Goal: Check status: Check status

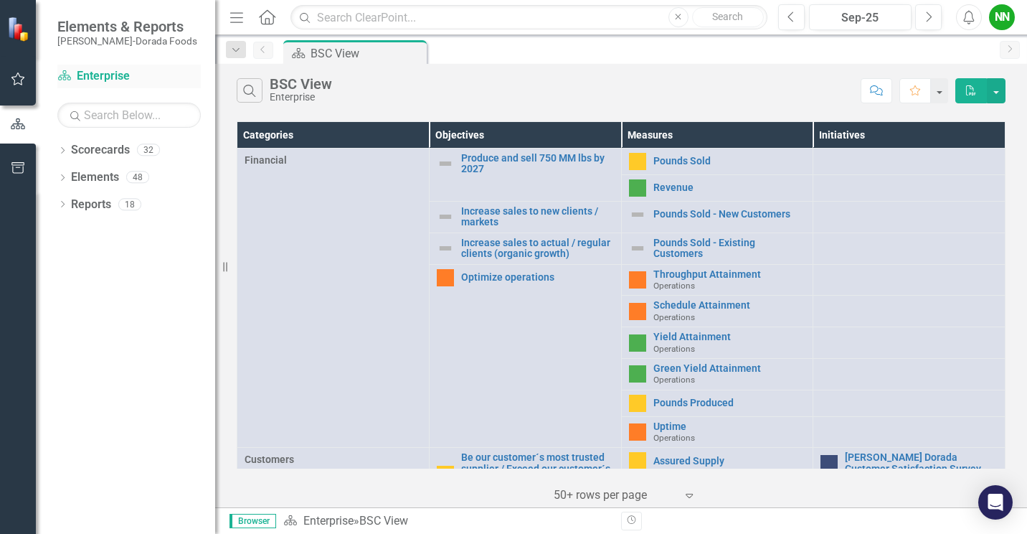
click at [103, 76] on link "Scorecard Enterprise" at bounding box center [128, 76] width 143 height 17
click at [680, 156] on link "Pounds Sold" at bounding box center [730, 161] width 153 height 11
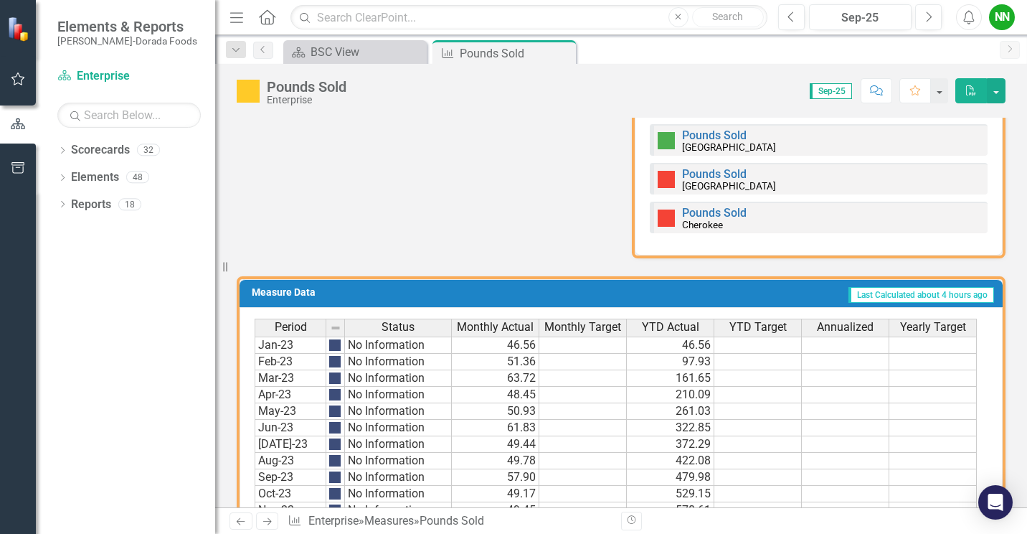
scroll to position [745, 0]
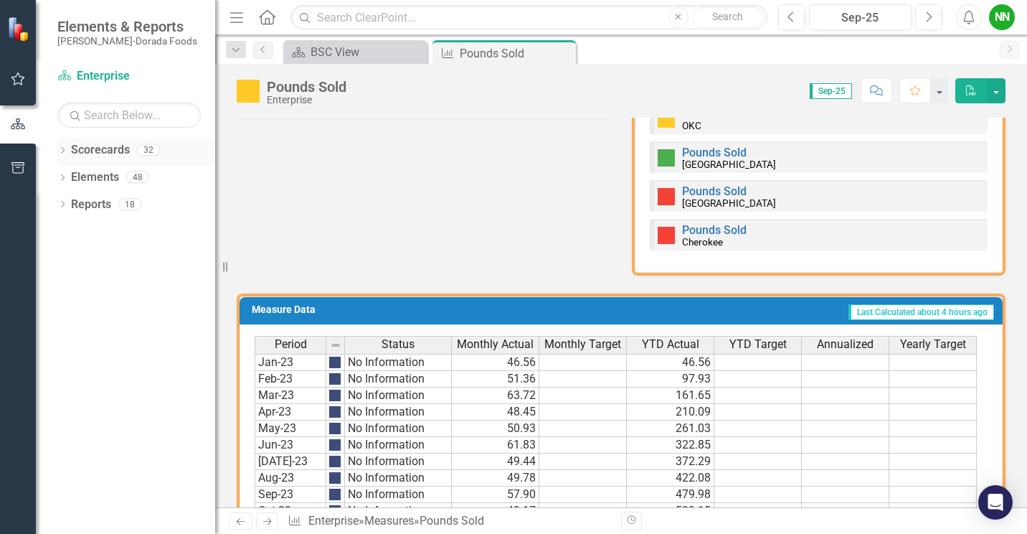
click at [68, 154] on div "Dropdown Scorecards 32" at bounding box center [136, 151] width 158 height 27
click at [59, 148] on icon "Dropdown" at bounding box center [62, 152] width 10 height 8
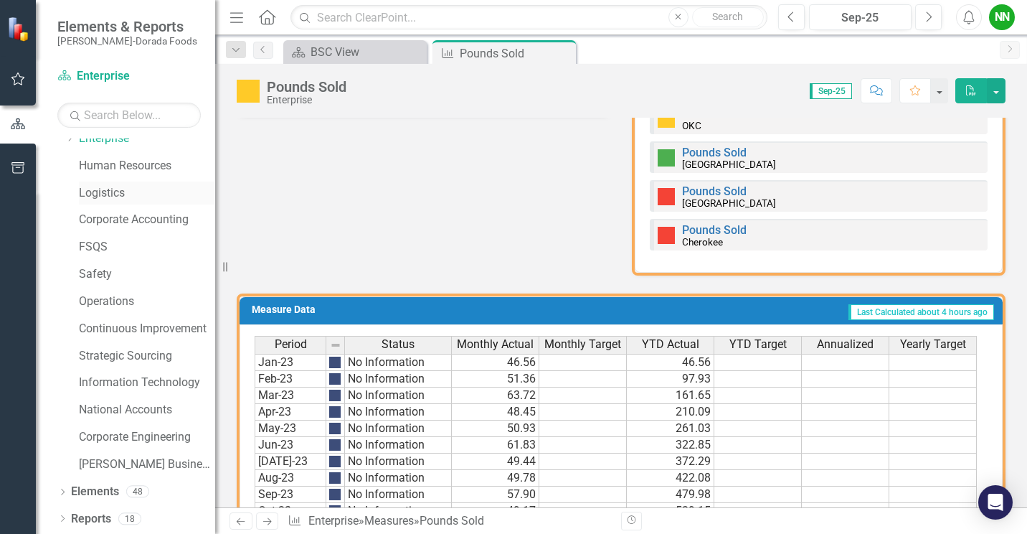
scroll to position [0, 0]
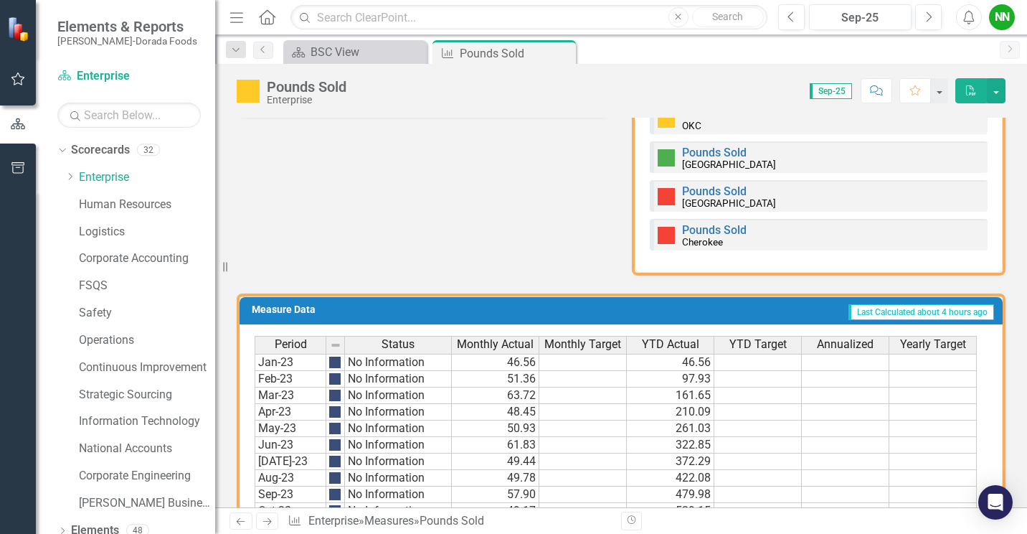
drag, startPoint x: 71, startPoint y: 176, endPoint x: 146, endPoint y: 198, distance: 78.5
click at [71, 176] on icon at bounding box center [71, 176] width 4 height 7
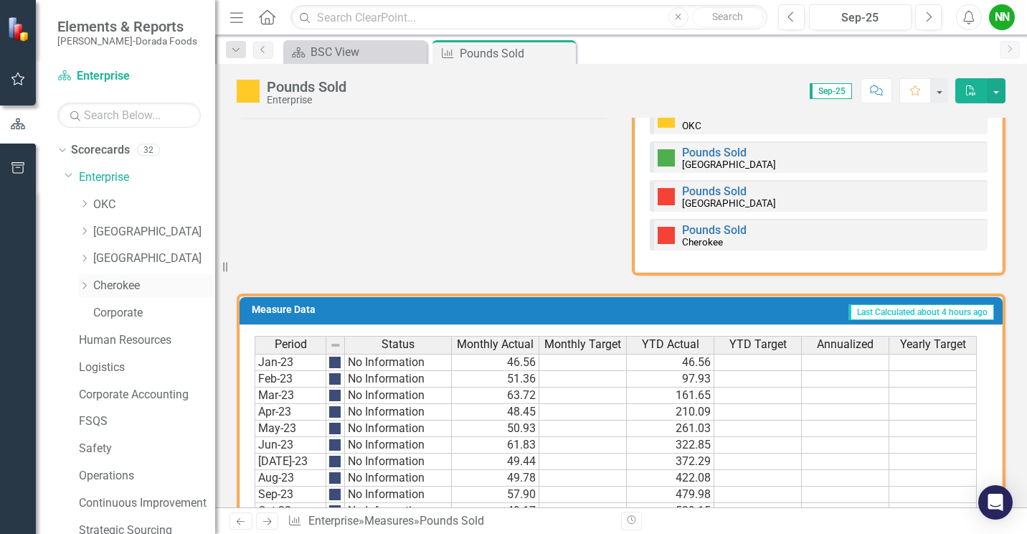
click at [124, 280] on link "Cherokee" at bounding box center [154, 286] width 122 height 17
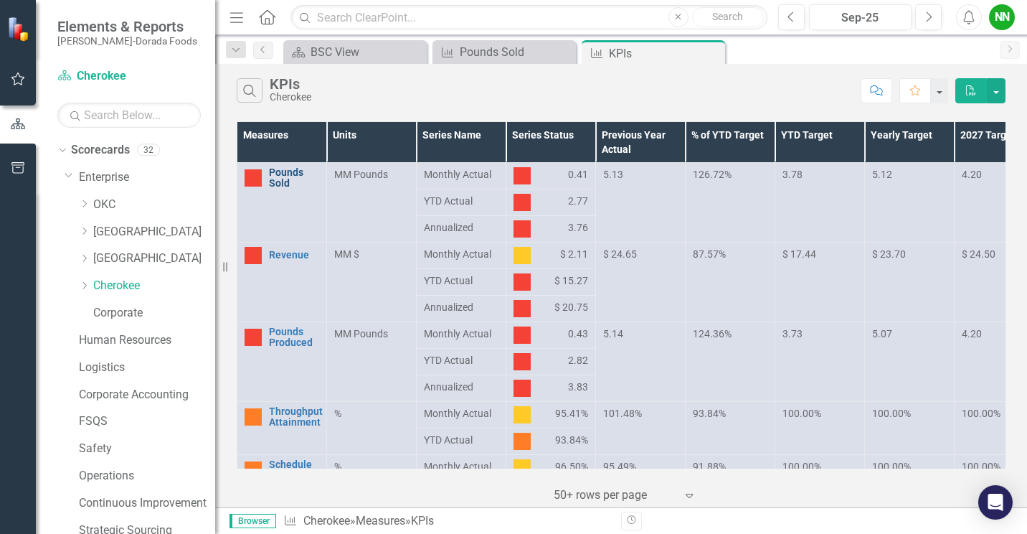
click at [286, 176] on link "Pounds Sold" at bounding box center [294, 178] width 50 height 22
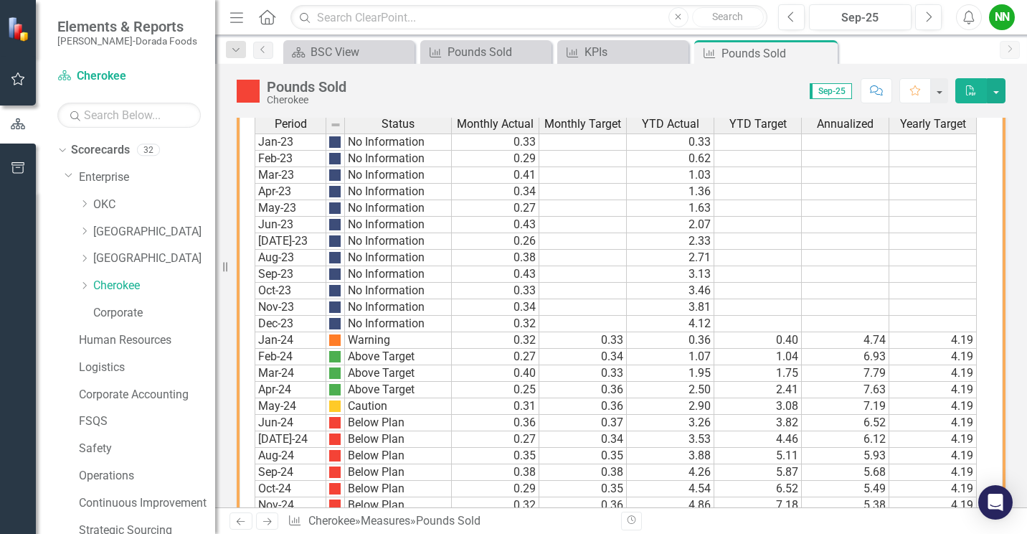
scroll to position [1035, 0]
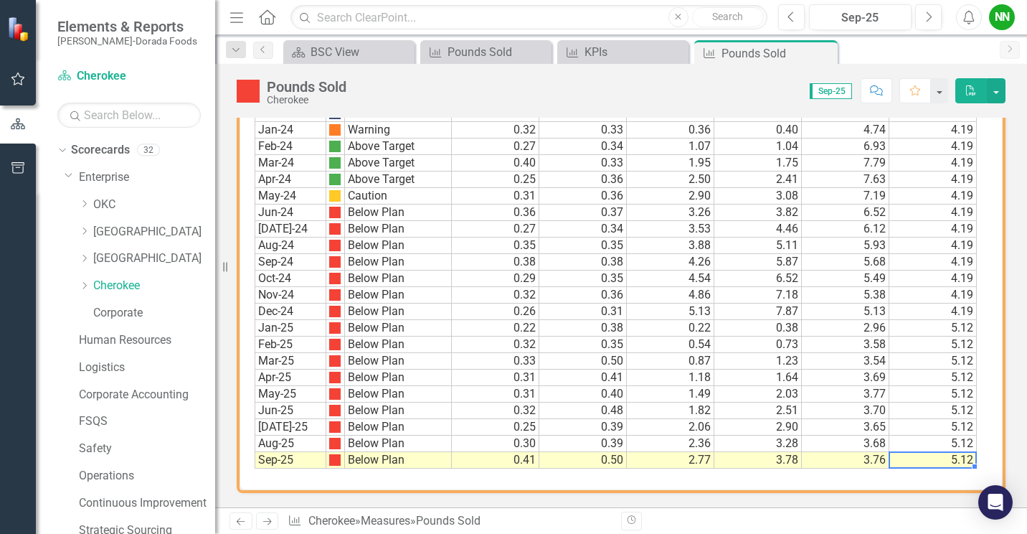
drag, startPoint x: 944, startPoint y: 463, endPoint x: 971, endPoint y: 463, distance: 26.5
click at [971, 463] on td "5.12" at bounding box center [934, 460] width 88 height 17
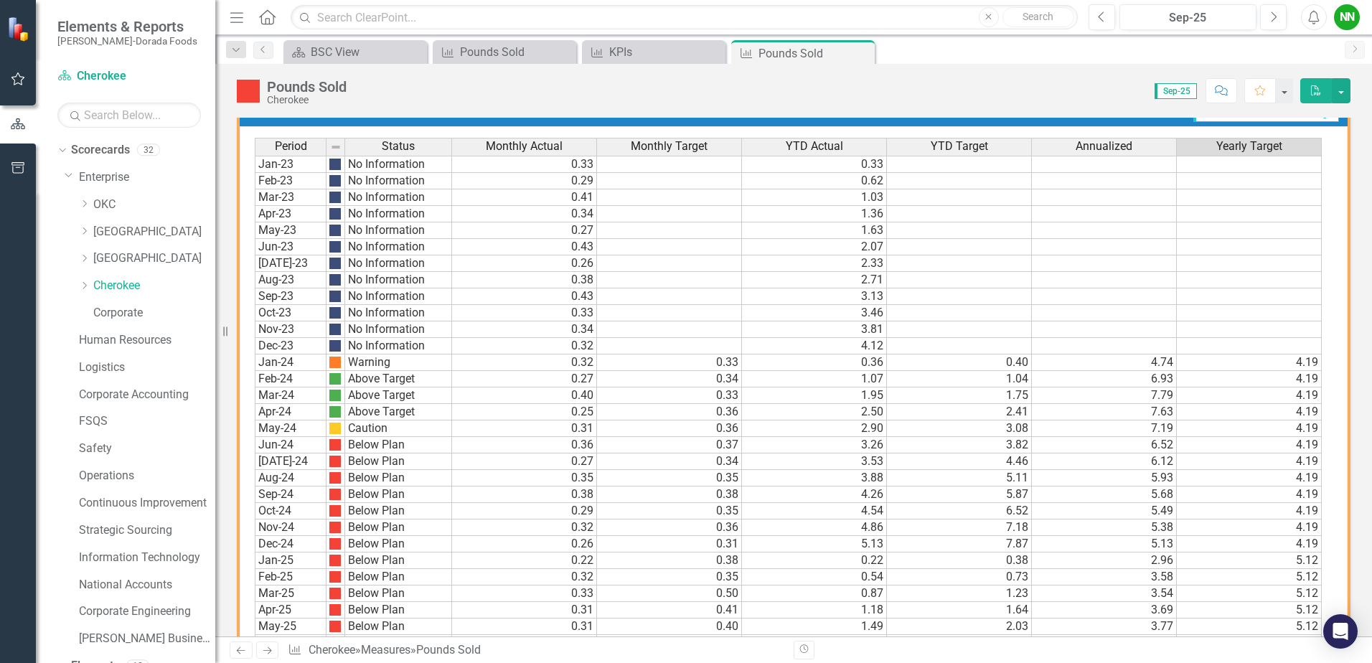
scroll to position [906, 0]
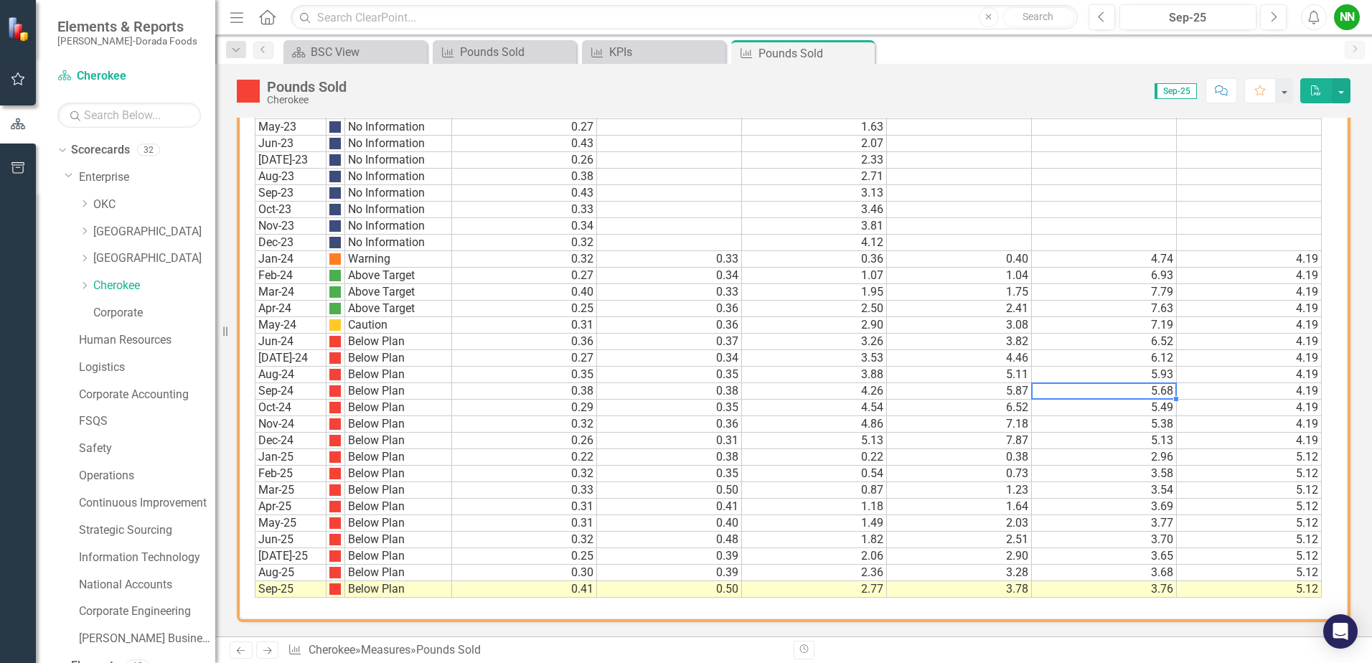
click at [1027, 388] on td "5.68" at bounding box center [1104, 391] width 145 height 17
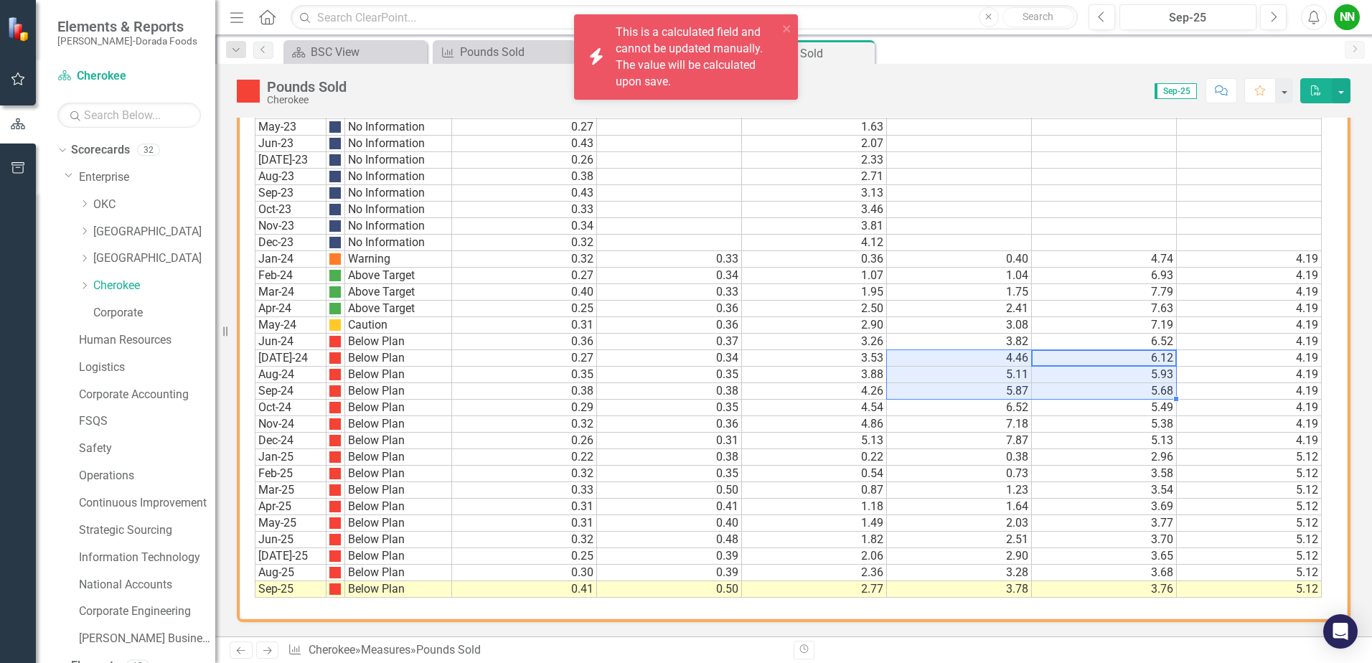
drag, startPoint x: 1123, startPoint y: 356, endPoint x: 843, endPoint y: 446, distance: 294.5
click at [843, 446] on tbody "Jan-23 No Information 0.33 0.33 Feb-23 No Information 0.29 0.62 Mar-23 No Infor…" at bounding box center [788, 324] width 1067 height 545
